Goal: Register for event/course

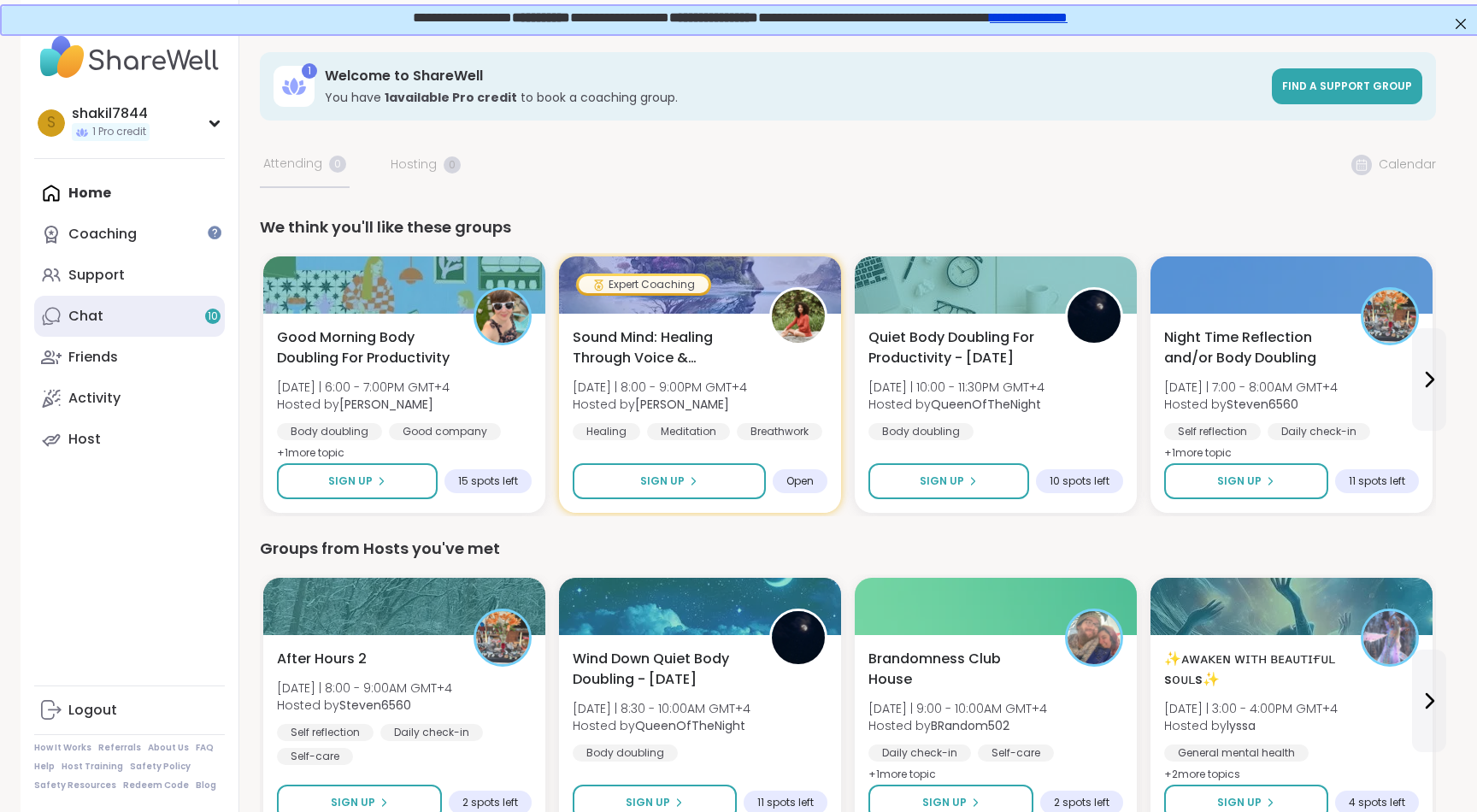
click at [154, 327] on link "Chat 10" at bounding box center [129, 316] width 191 height 41
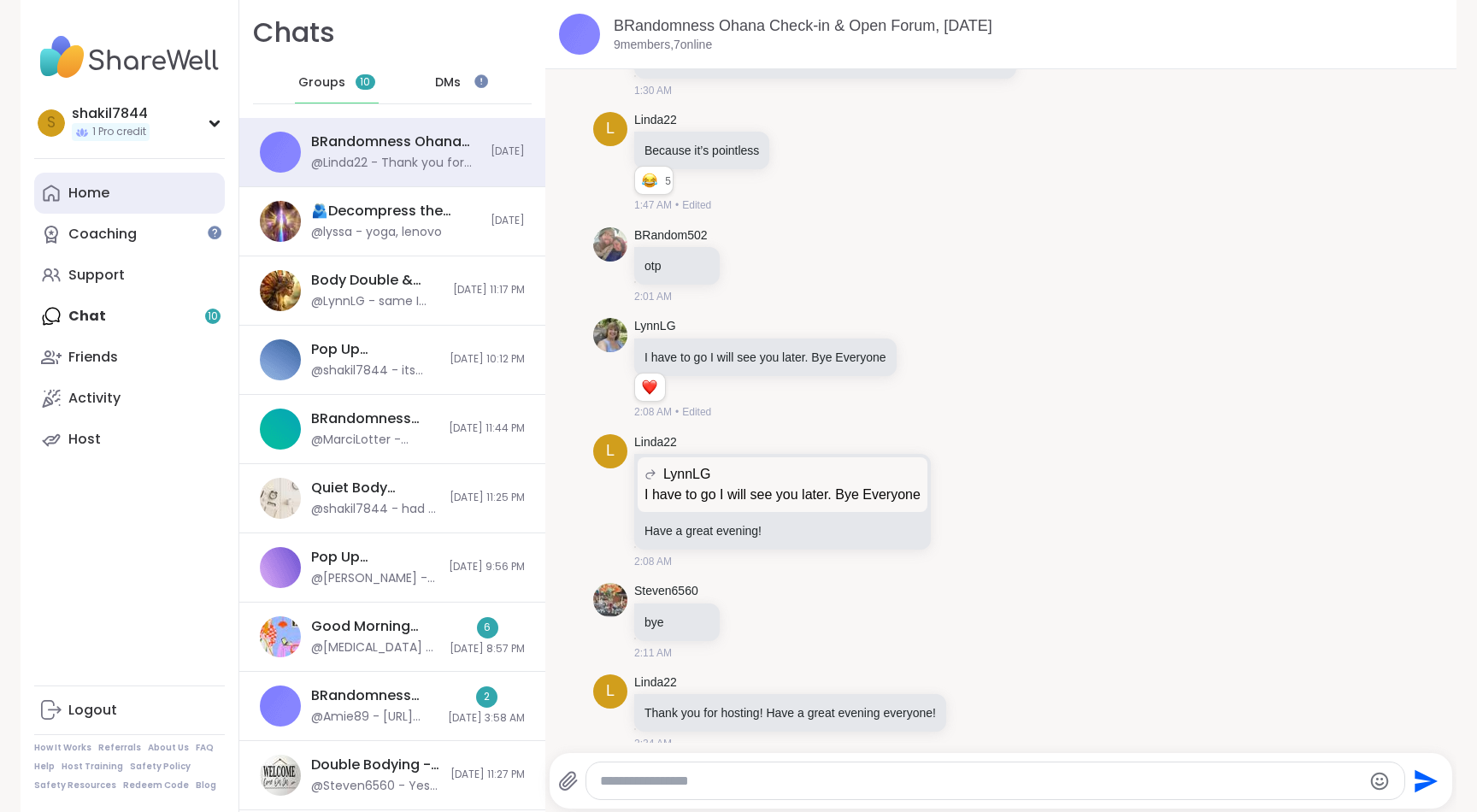
click at [116, 185] on link "Home" at bounding box center [129, 192] width 191 height 41
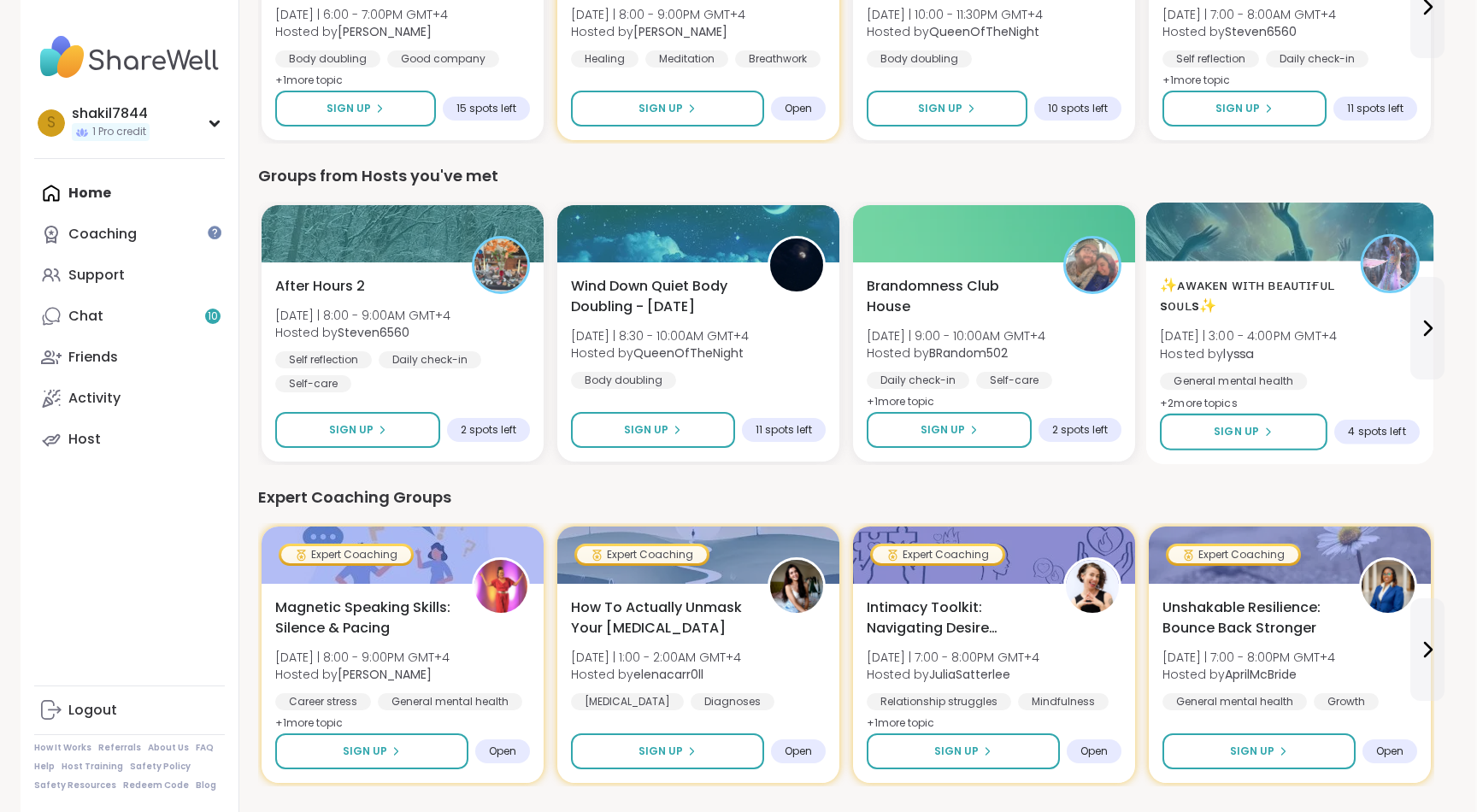
scroll to position [394, 2]
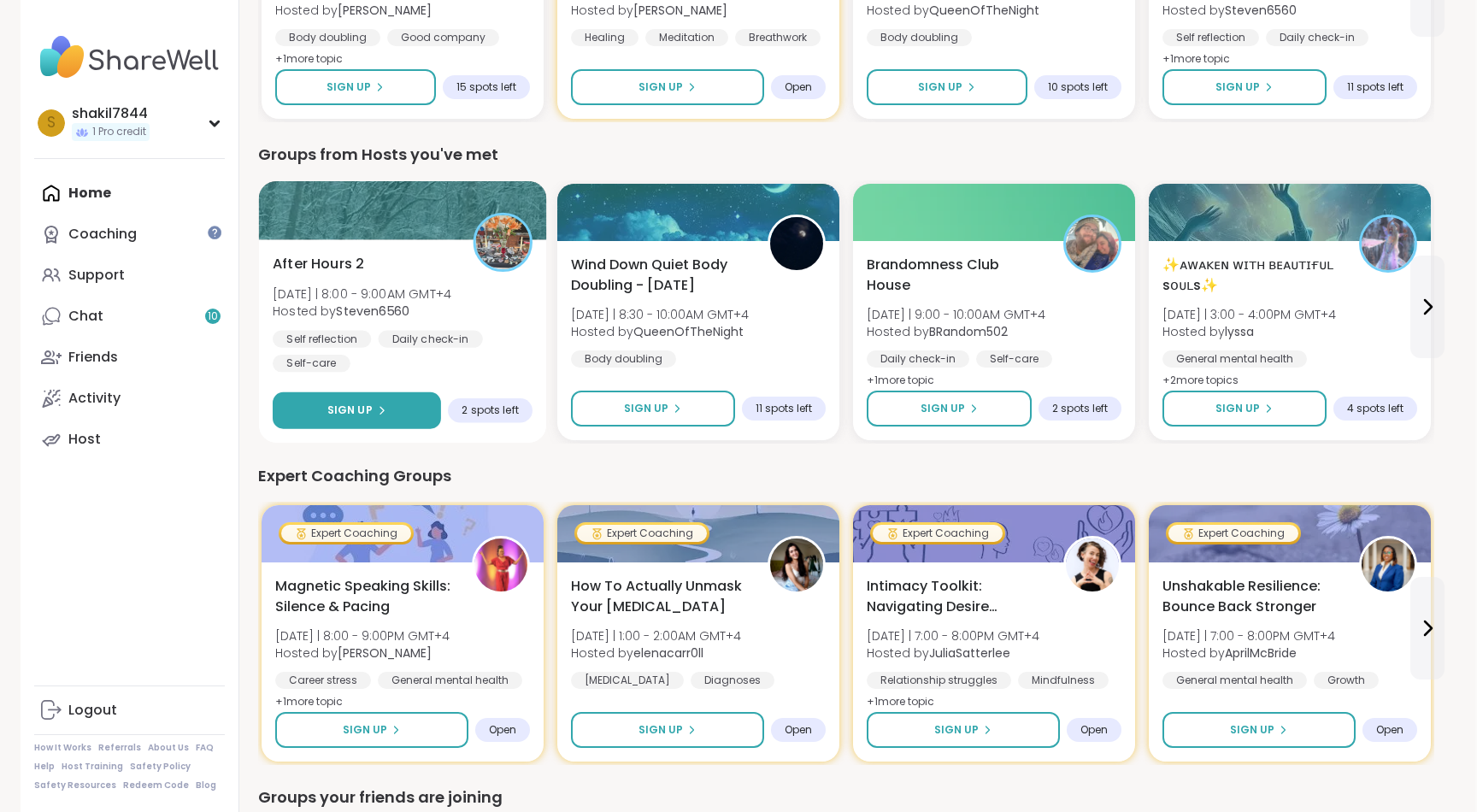
click at [430, 417] on button "Sign Up" at bounding box center [357, 411] width 169 height 36
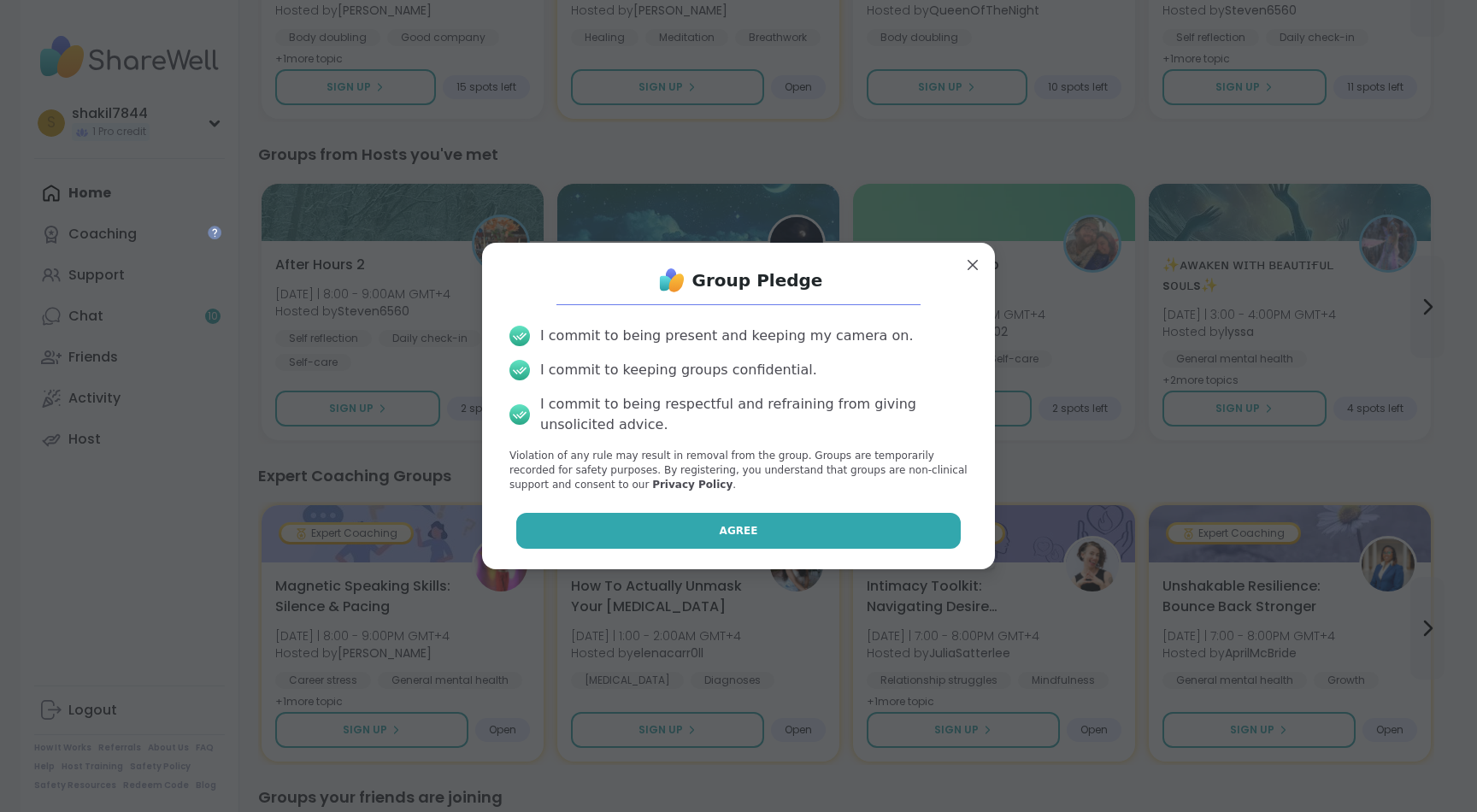
click at [751, 533] on span "Agree" at bounding box center [738, 530] width 38 height 15
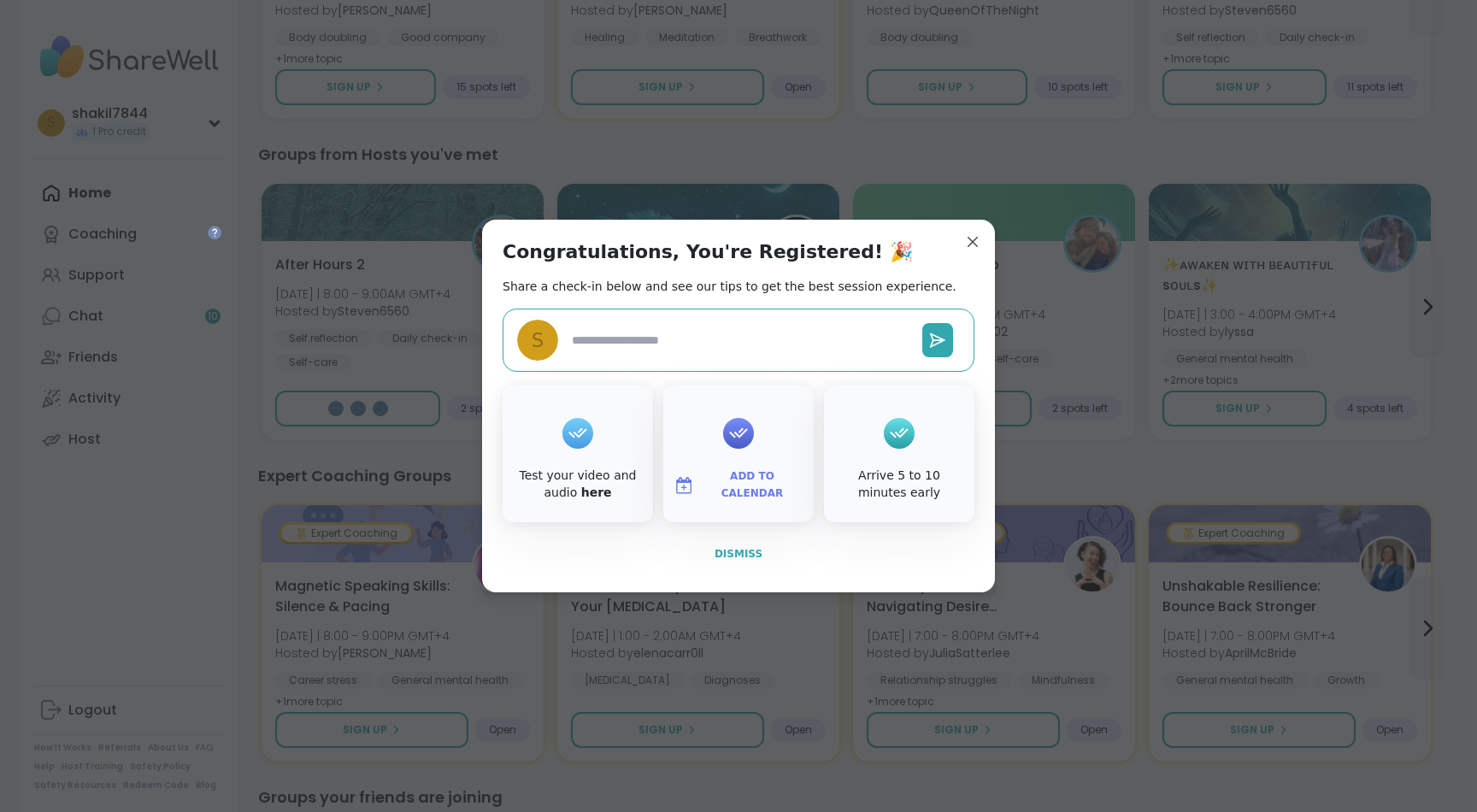
type textarea "*"
click at [733, 556] on span "Dismiss" at bounding box center [738, 553] width 48 height 11
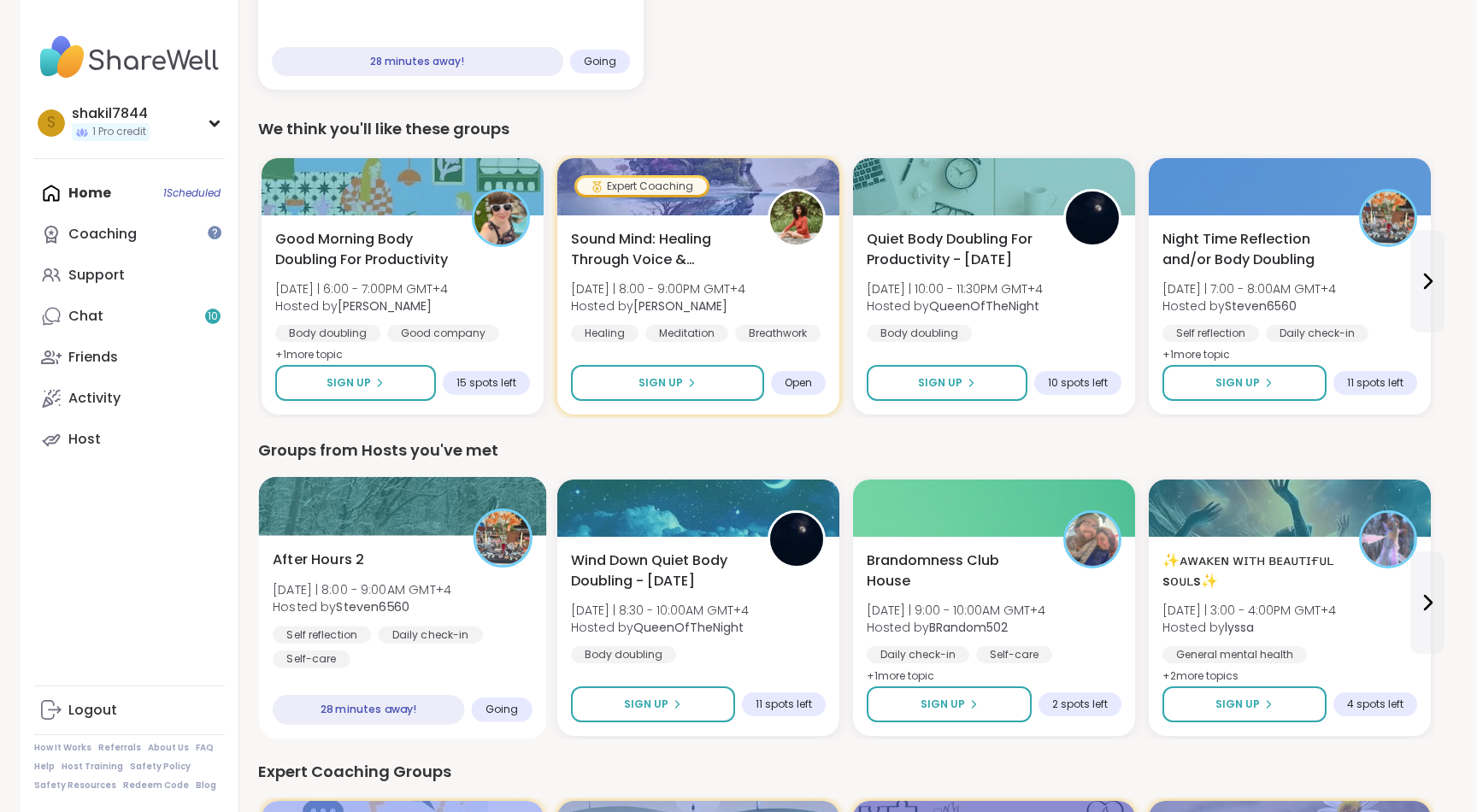
click at [404, 674] on div "After Hours 2 [DATE] | 8:00 - 9:00AM GMT+4 Hosted by Steven6560 Self reflection…" at bounding box center [402, 637] width 288 height 203
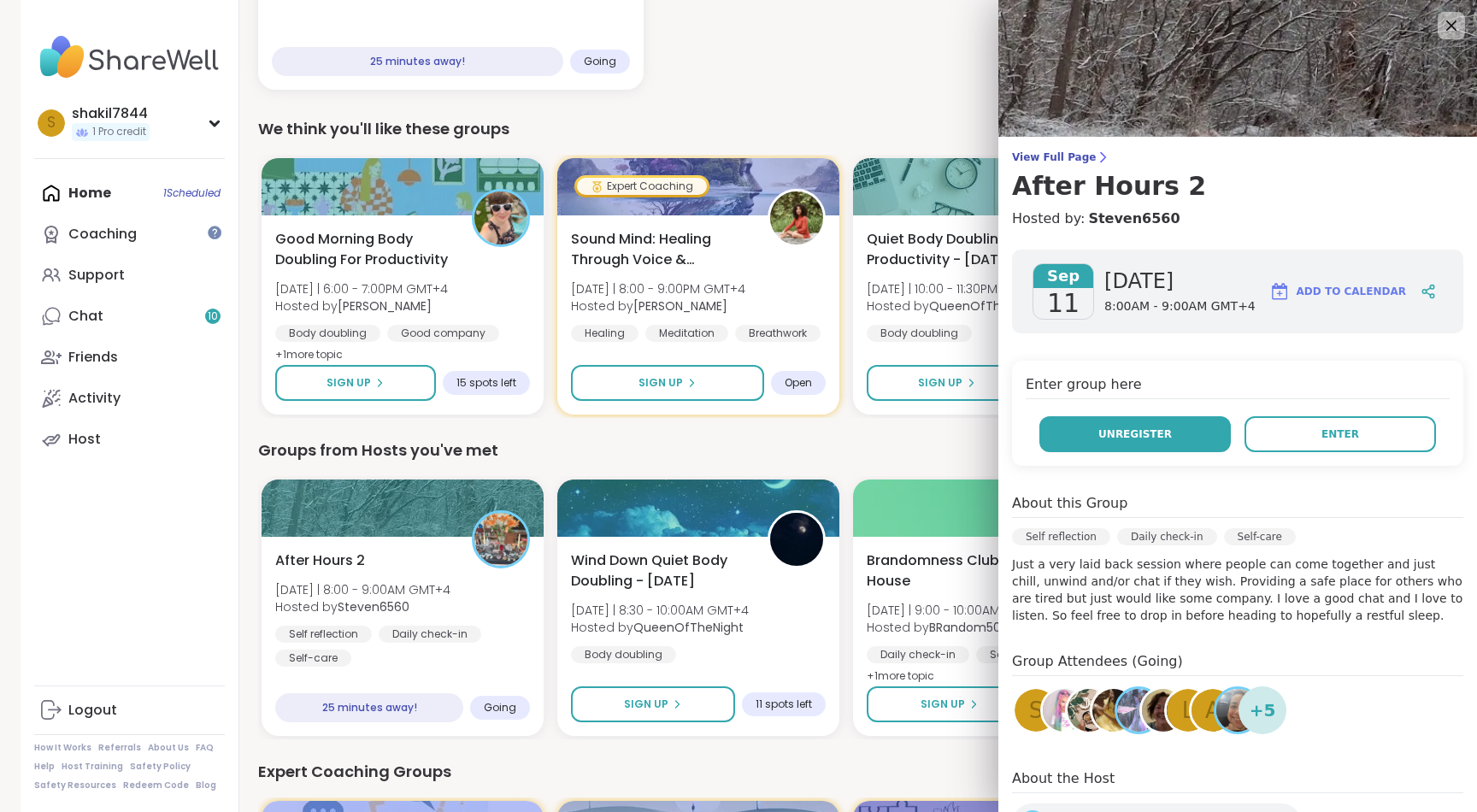
click at [1128, 432] on span "Unregister" at bounding box center [1135, 434] width 74 height 15
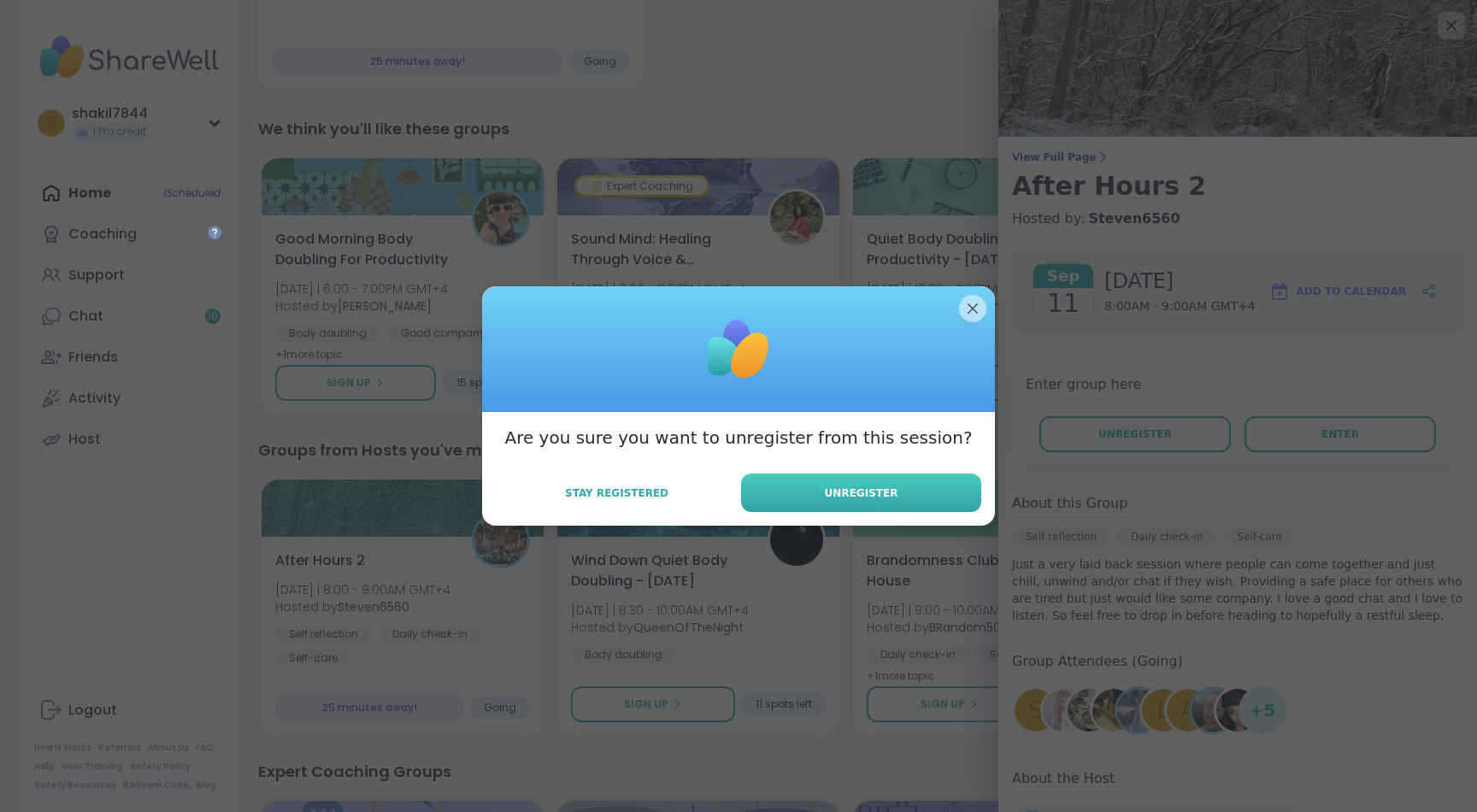
click at [931, 494] on button "Unregister" at bounding box center [861, 492] width 240 height 38
